Goal: Find contact information: Find contact information

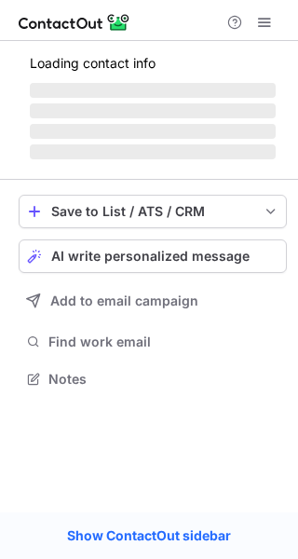
scroll to position [407, 298]
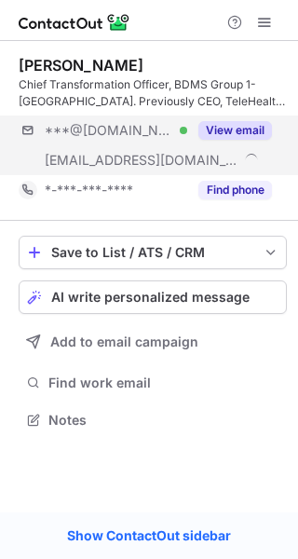
scroll to position [407, 298]
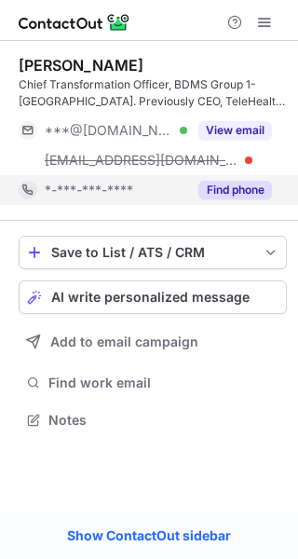
click at [236, 183] on button "Find phone" at bounding box center [235, 190] width 74 height 19
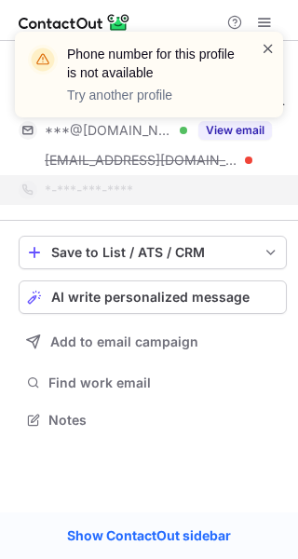
click at [267, 45] on span at bounding box center [268, 48] width 15 height 19
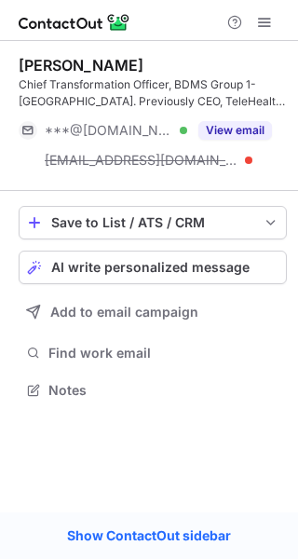
scroll to position [377, 298]
